Goal: Task Accomplishment & Management: Complete application form

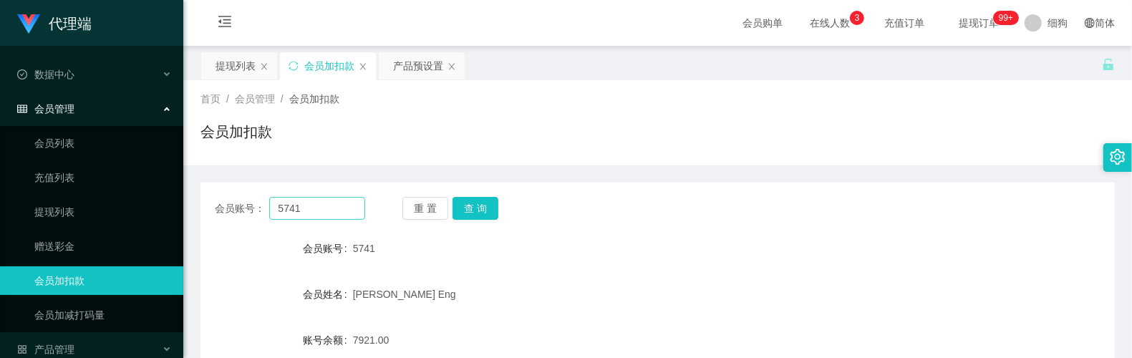
scroll to position [191, 0]
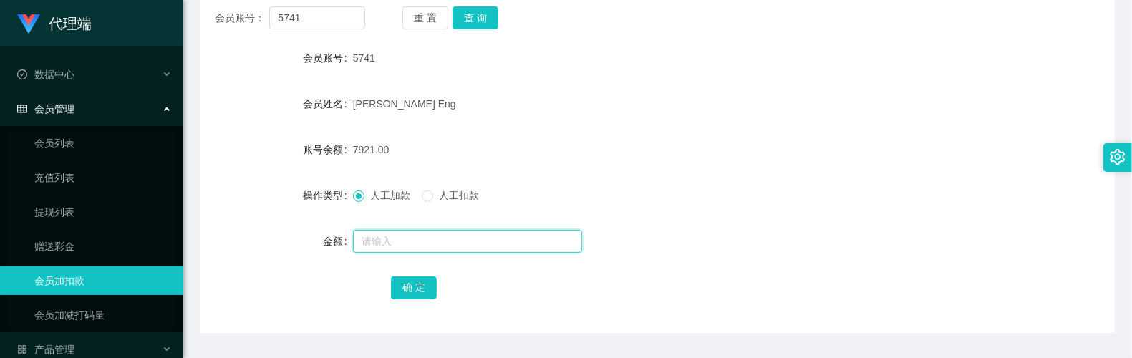
click at [408, 242] on input "text" at bounding box center [467, 241] width 229 height 23
type input "8"
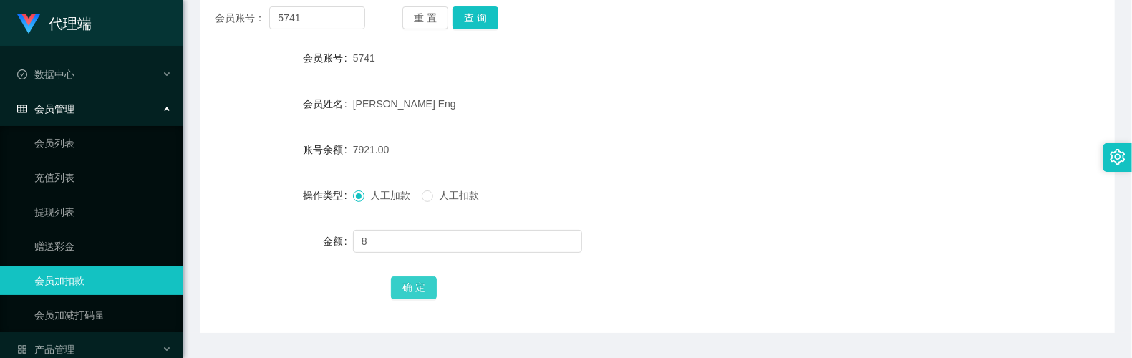
click at [424, 279] on button "确 定" at bounding box center [414, 287] width 46 height 23
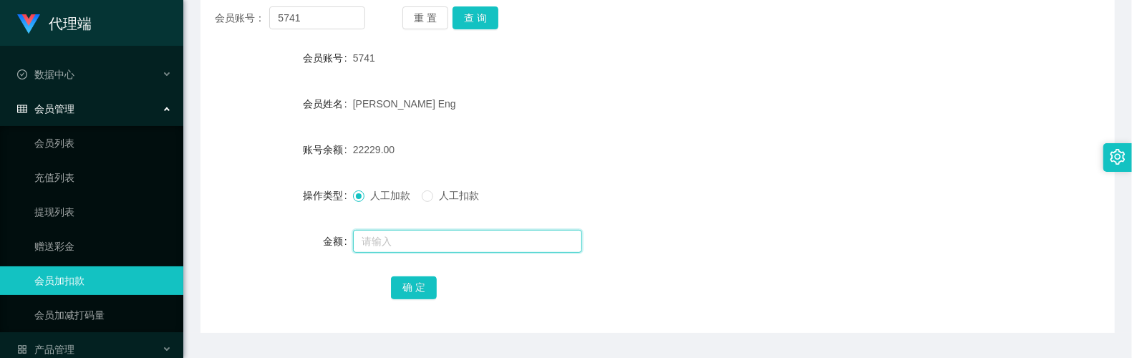
click at [439, 241] on input "text" at bounding box center [467, 241] width 229 height 23
type input "8"
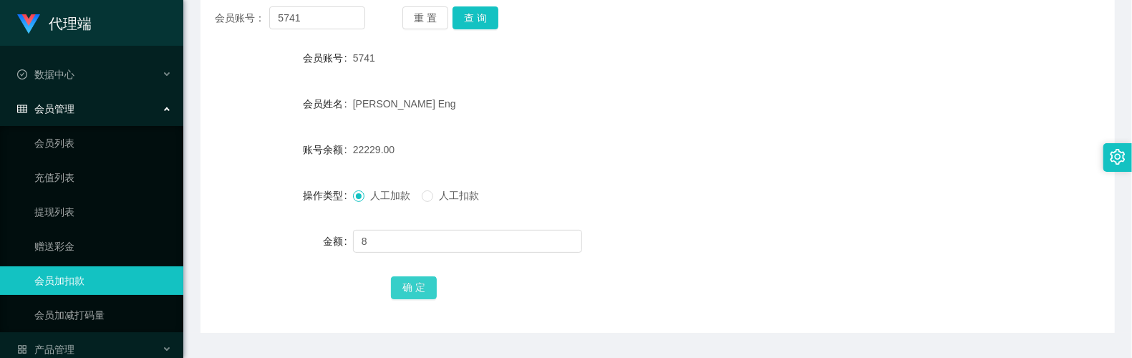
click at [424, 284] on button "确 定" at bounding box center [414, 287] width 46 height 23
drag, startPoint x: 250, startPoint y: 124, endPoint x: 254, endPoint y: 66, distance: 58.1
click at [250, 123] on form "会员账号 5741 会员姓名 [PERSON_NAME] Eng 账号余额 22237.00 操作类型 人工加款 人工扣款 金额 确 定" at bounding box center [658, 173] width 915 height 258
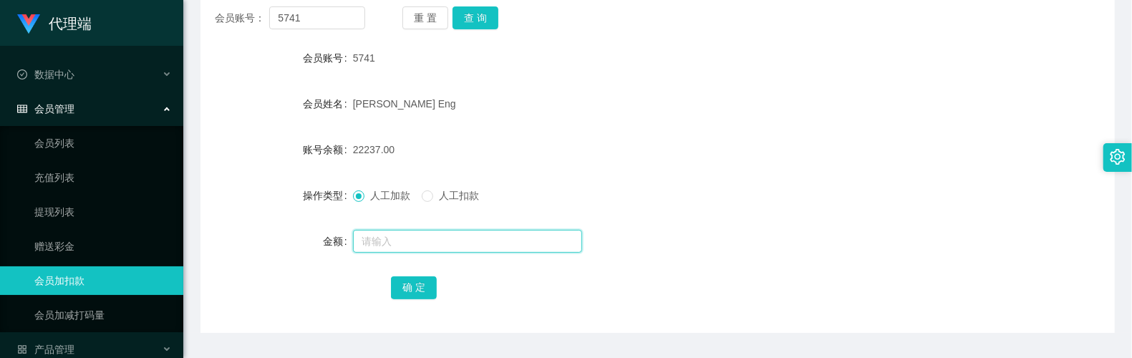
click at [402, 239] on input "text" at bounding box center [467, 241] width 229 height 23
type input "8"
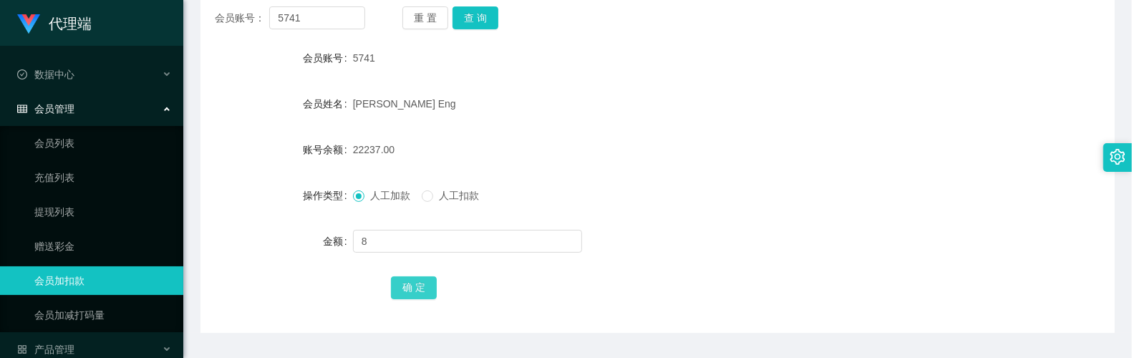
click at [402, 281] on button "确 定" at bounding box center [414, 287] width 46 height 23
